Goal: Information Seeking & Learning: Learn about a topic

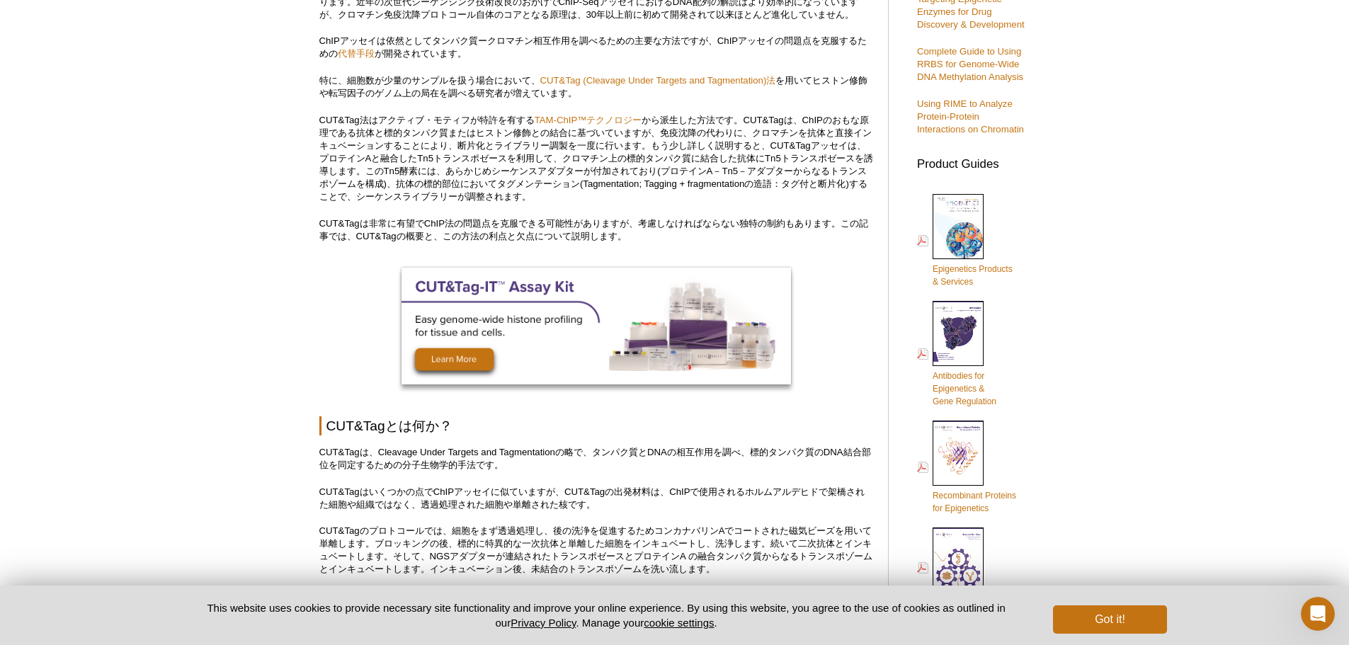
scroll to position [354, 0]
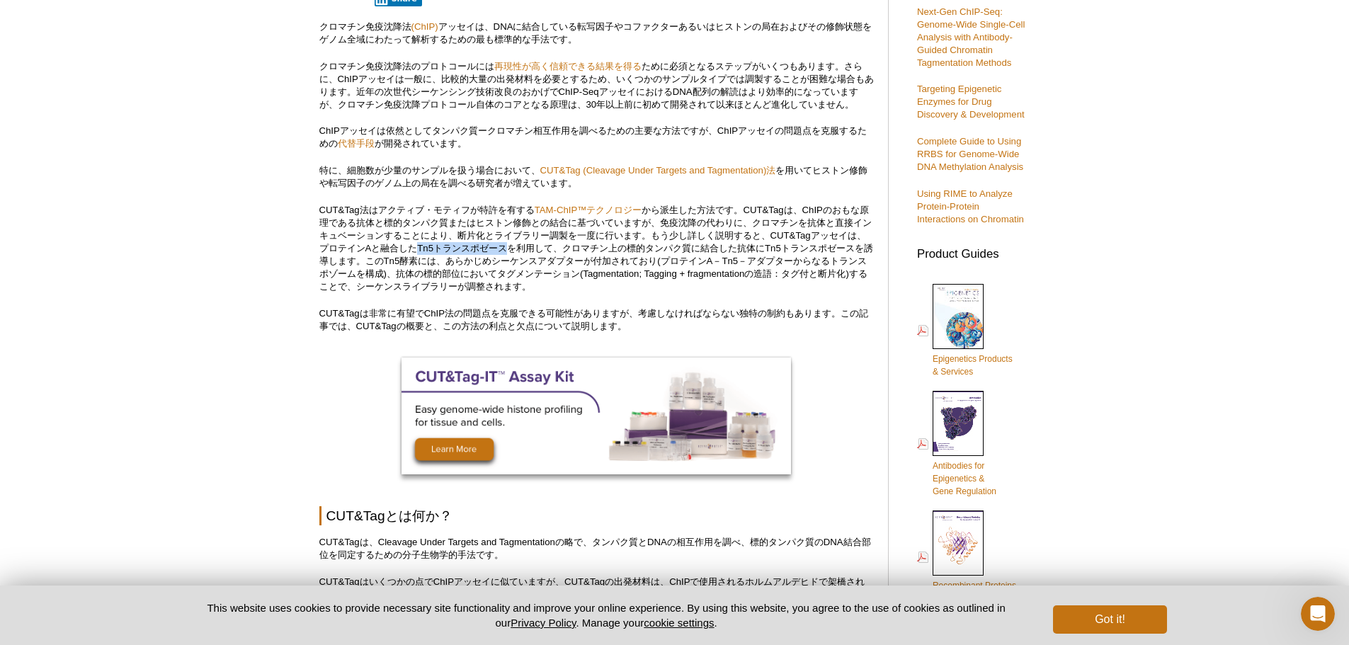
drag, startPoint x: 439, startPoint y: 250, endPoint x: 530, endPoint y: 248, distance: 90.7
click at [530, 248] on p "CUT&Tag法はアクティブ・モティフが特許を有する TAM-ChIP™テクノロジー" at bounding box center [596, 248] width 555 height 89
copy p "Tn5トランスポゼース"
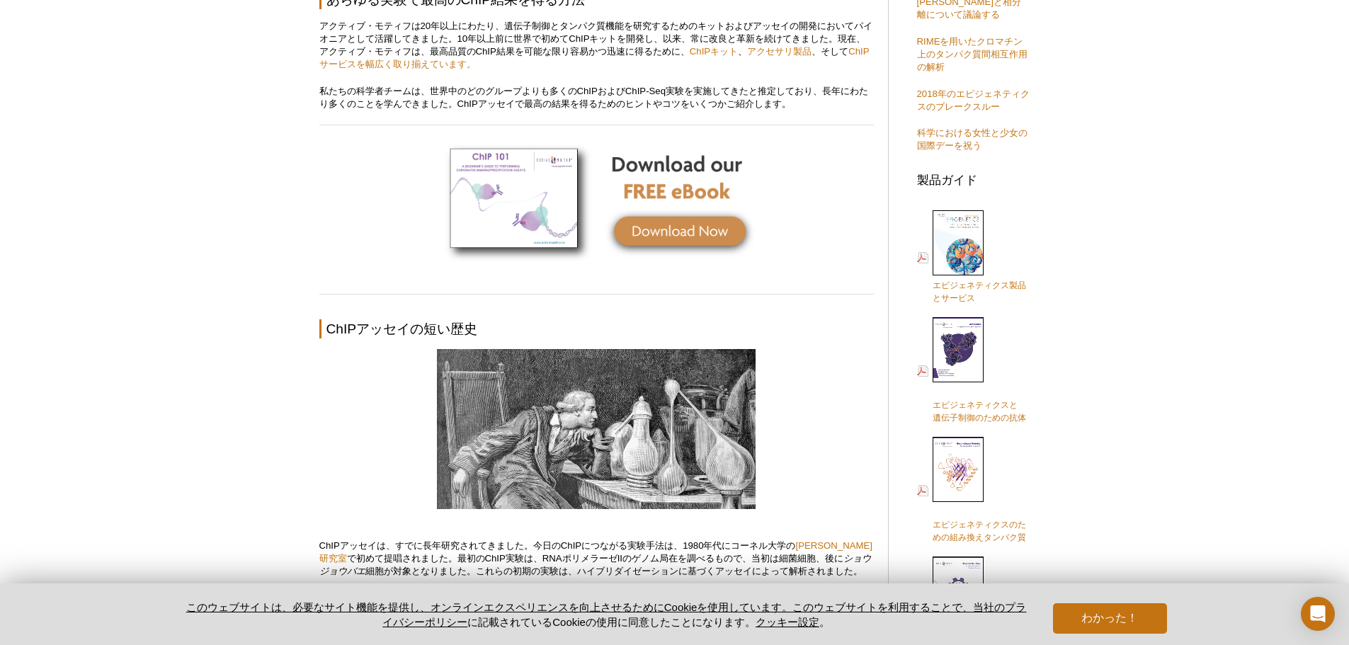
scroll to position [1028, 0]
